Goal: Task Accomplishment & Management: Complete application form

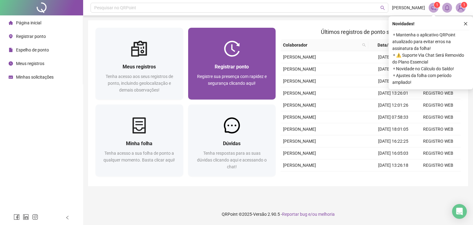
click at [239, 75] on span "Registre sua presença com rapidez e segurança clicando aqui!" at bounding box center [232, 80] width 70 height 12
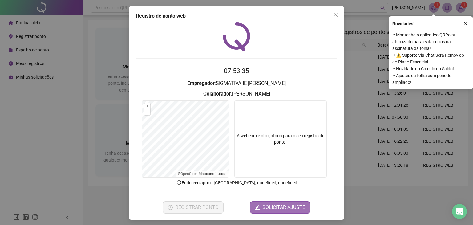
click at [269, 209] on span "SOLICITAR AJUSTE" at bounding box center [283, 207] width 43 height 7
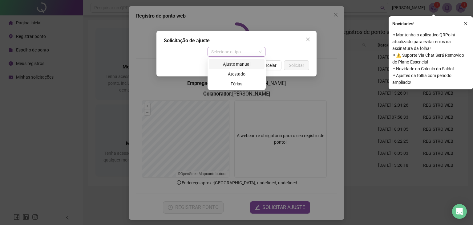
click at [261, 52] on span "Selecione o tipo" at bounding box center [236, 51] width 51 height 9
click at [244, 64] on div "Ajuste manual" at bounding box center [237, 64] width 48 height 7
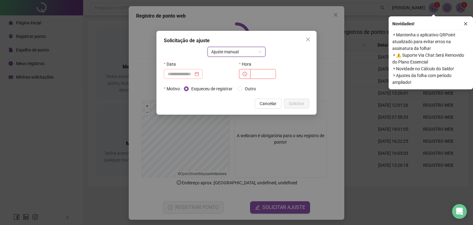
click at [199, 75] on div at bounding box center [183, 74] width 31 height 7
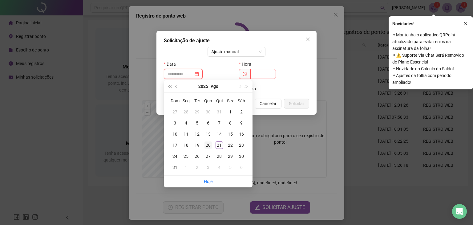
type input "**********"
click at [208, 146] on div "20" at bounding box center [208, 144] width 7 height 7
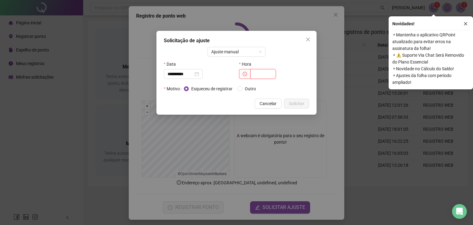
click at [254, 77] on input "text" at bounding box center [263, 74] width 26 height 10
click at [242, 73] on span at bounding box center [244, 74] width 11 height 10
click at [245, 74] on icon "clock-circle" at bounding box center [245, 74] width 4 height 4
click at [253, 74] on input "text" at bounding box center [263, 74] width 26 height 10
type input "*****"
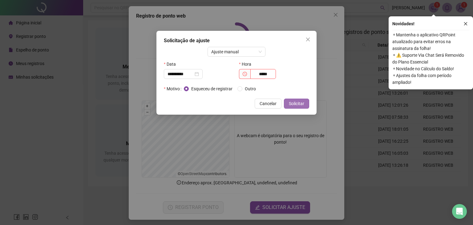
click at [294, 105] on span "Solicitar" at bounding box center [296, 103] width 15 height 7
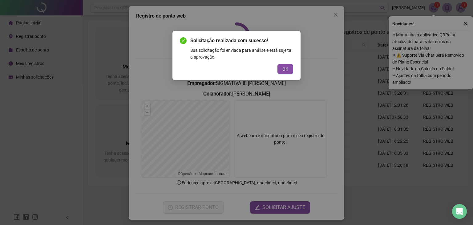
click at [289, 70] on button "OK" at bounding box center [286, 69] width 16 height 10
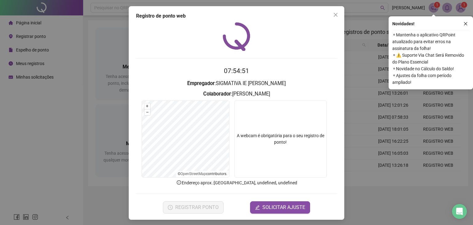
click at [310, 80] on h3 "Empregador : SIGMATIVA IE PAULO LOPES" at bounding box center [236, 83] width 201 height 8
click at [333, 14] on icon "close" at bounding box center [335, 14] width 5 height 5
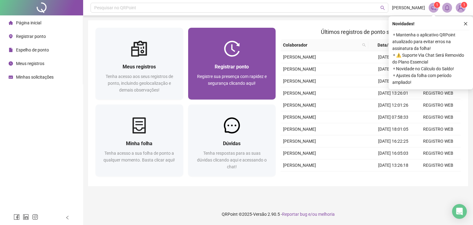
click at [225, 73] on div "Registrar ponto Registre sua presença com rapidez e segurança clicando aqui!" at bounding box center [232, 78] width 73 height 30
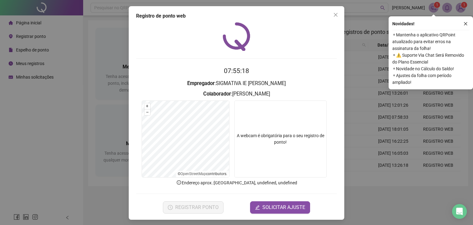
click at [266, 163] on video at bounding box center [280, 138] width 92 height 77
click at [464, 24] on icon "close" at bounding box center [466, 24] width 4 height 4
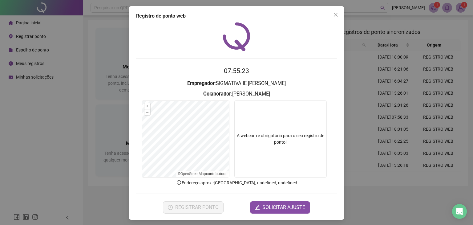
click at [460, 8] on div "Registro de ponto web 07:55:23 Empregador : SIGMATIVA IE PAULO LOPES Colaborado…" at bounding box center [236, 112] width 473 height 225
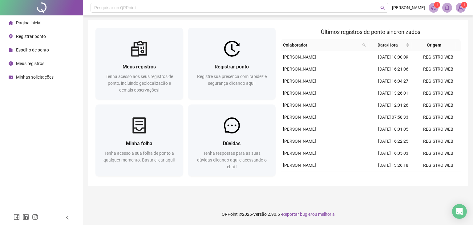
click at [464, 6] on span "1" at bounding box center [464, 5] width 2 height 4
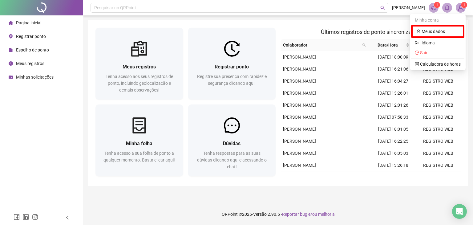
click at [458, 8] on img at bounding box center [460, 7] width 9 height 9
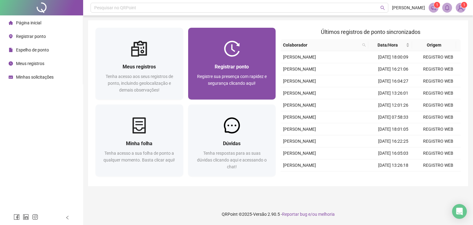
click at [231, 73] on div "Registrar ponto Registre sua presença com rapidez e segurança clicando aqui!" at bounding box center [232, 78] width 73 height 30
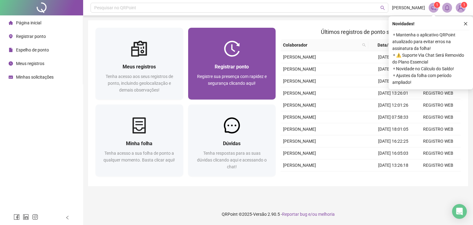
click at [227, 78] on span "Registre sua presença com rapidez e segurança clicando aqui!" at bounding box center [232, 80] width 70 height 12
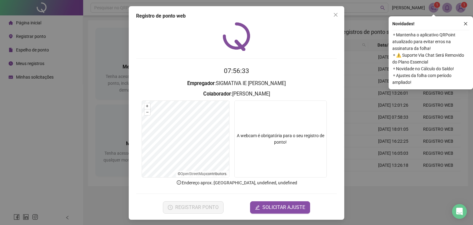
click at [275, 150] on video at bounding box center [280, 138] width 92 height 77
click at [295, 131] on video at bounding box center [280, 138] width 92 height 77
click at [291, 139] on video at bounding box center [280, 138] width 92 height 77
drag, startPoint x: 335, startPoint y: 16, endPoint x: 327, endPoint y: 18, distance: 8.1
click at [327, 18] on div "Registro de ponto web 08:06:47 Empregador : SIGMATIVA IE PAULO LOPES Colaborado…" at bounding box center [237, 112] width 216 height 213
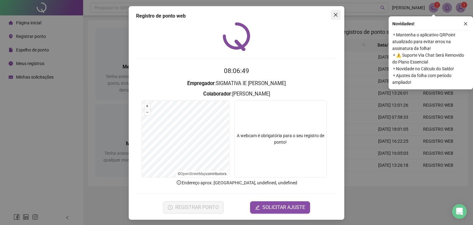
click at [333, 16] on icon "close" at bounding box center [335, 14] width 5 height 5
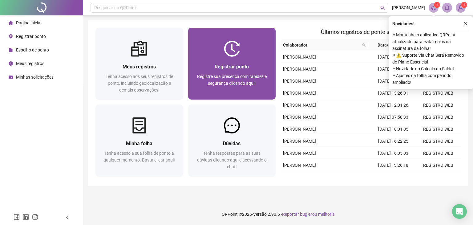
click at [238, 78] on span "Registre sua presença com rapidez e segurança clicando aqui!" at bounding box center [232, 80] width 70 height 12
click at [234, 75] on span "Registre sua presença com rapidez e segurança clicando aqui!" at bounding box center [232, 80] width 70 height 12
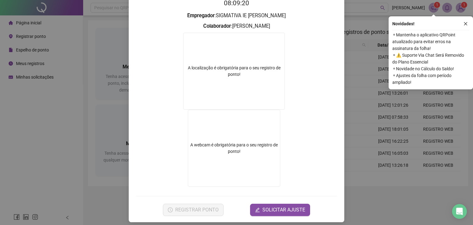
scroll to position [72, 0]
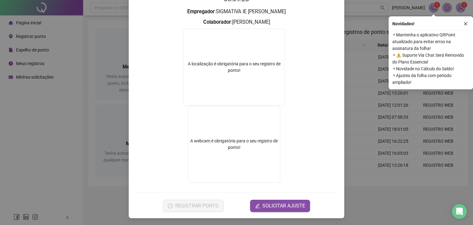
click at [220, 72] on div "A localização é obrigatória para o seu registro de ponto!" at bounding box center [234, 67] width 101 height 13
click at [240, 79] on div "A localização é obrigatória para o seu registro de ponto!" at bounding box center [234, 67] width 102 height 77
click at [249, 83] on div "A localização é obrigatória para o seu registro de ponto!" at bounding box center [234, 67] width 102 height 77
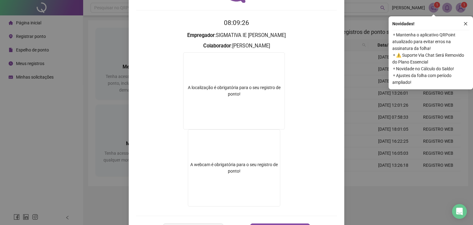
scroll to position [0, 0]
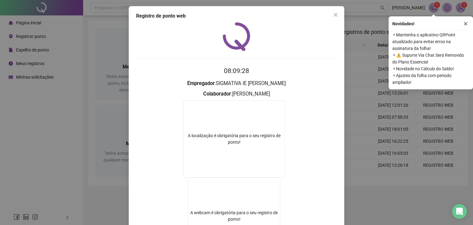
click at [241, 132] on div "A localização é obrigatória para o seu registro de ponto!" at bounding box center [234, 138] width 102 height 77
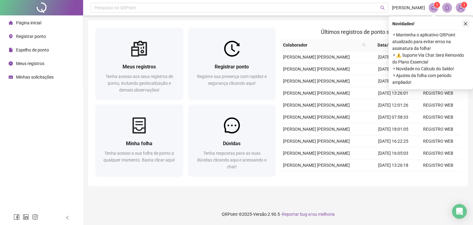
click at [467, 23] on icon "close" at bounding box center [466, 24] width 4 height 4
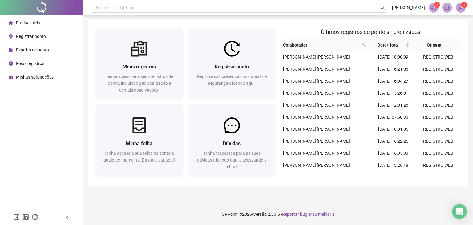
click at [435, 7] on sup "1" at bounding box center [437, 5] width 6 height 6
